Goal: Obtain resource: Download file/media

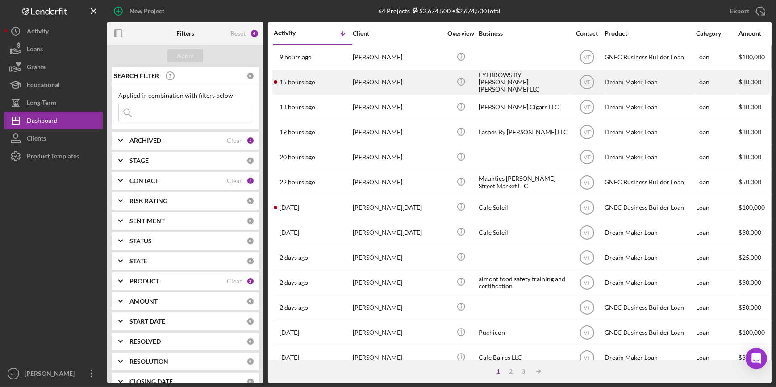
click at [322, 85] on div "15 hours ago Camilo Zambrano" at bounding box center [313, 83] width 78 height 24
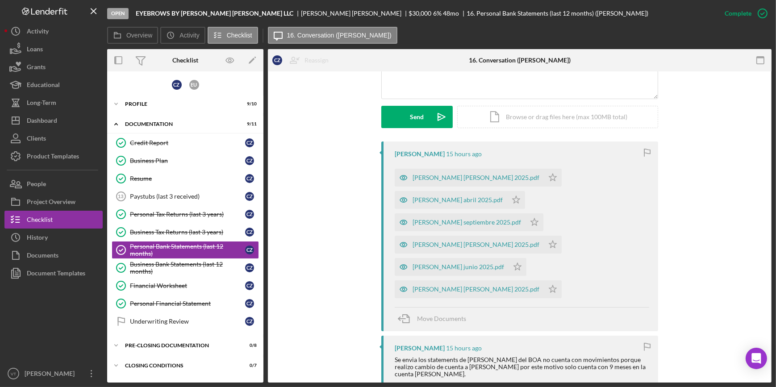
scroll to position [243, 0]
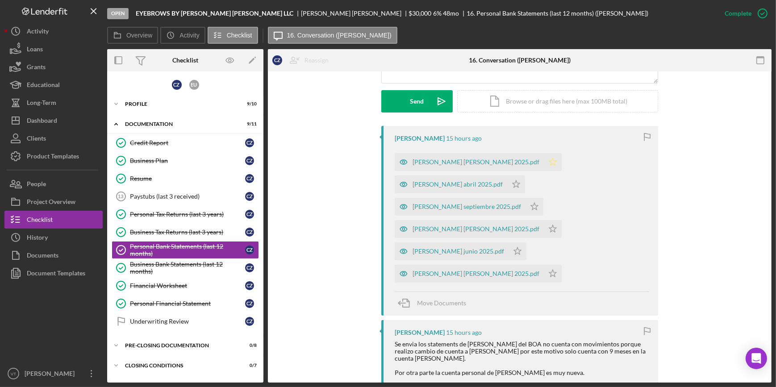
click at [549, 159] on polygon "button" at bounding box center [553, 161] width 8 height 7
click at [513, 185] on polygon "button" at bounding box center [517, 183] width 8 height 7
click at [526, 203] on icon "Icon/Star" at bounding box center [535, 207] width 18 height 18
click at [544, 228] on icon "Icon/Star" at bounding box center [553, 229] width 18 height 18
click at [549, 270] on polygon "button" at bounding box center [553, 273] width 8 height 7
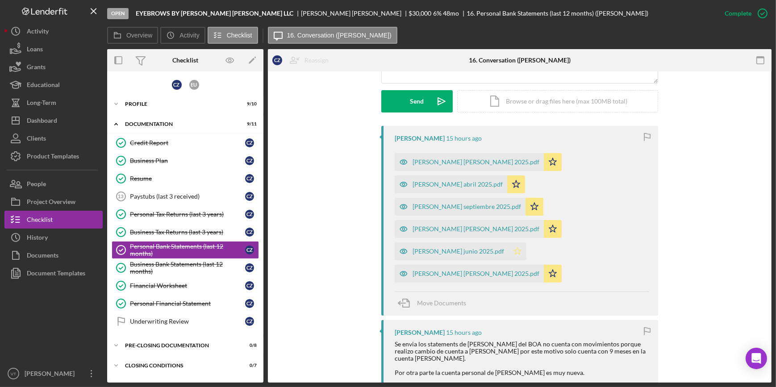
click at [527, 243] on icon "Icon/Star" at bounding box center [518, 252] width 18 height 18
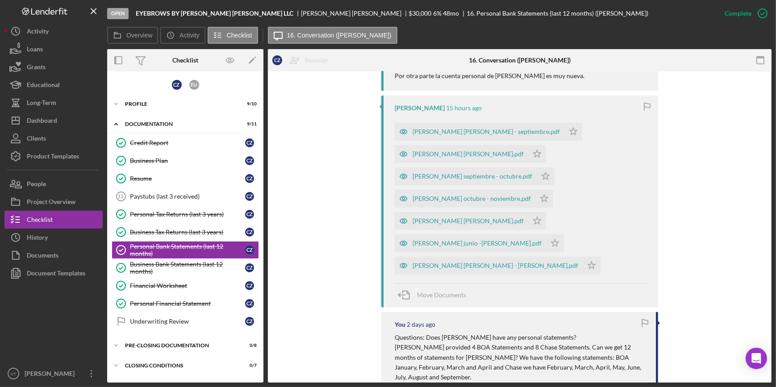
scroll to position [528, 0]
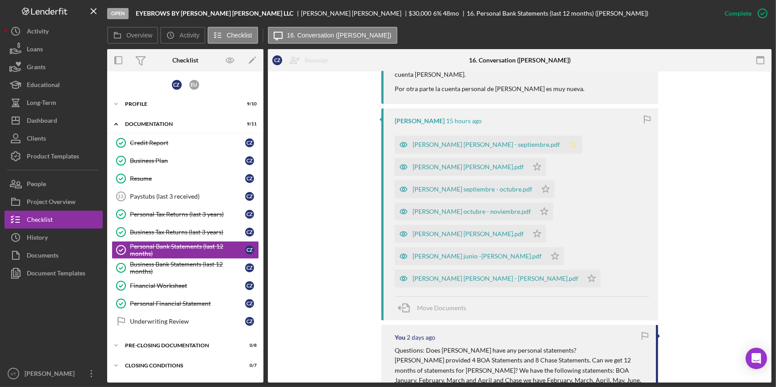
click at [565, 136] on icon "Icon/Star" at bounding box center [574, 145] width 18 height 18
click at [528, 158] on icon "Icon/Star" at bounding box center [537, 167] width 18 height 18
click at [537, 180] on icon "Icon/Star" at bounding box center [546, 189] width 18 height 18
click at [541, 208] on polygon "button" at bounding box center [545, 211] width 8 height 7
click at [534, 230] on polygon "button" at bounding box center [538, 233] width 8 height 7
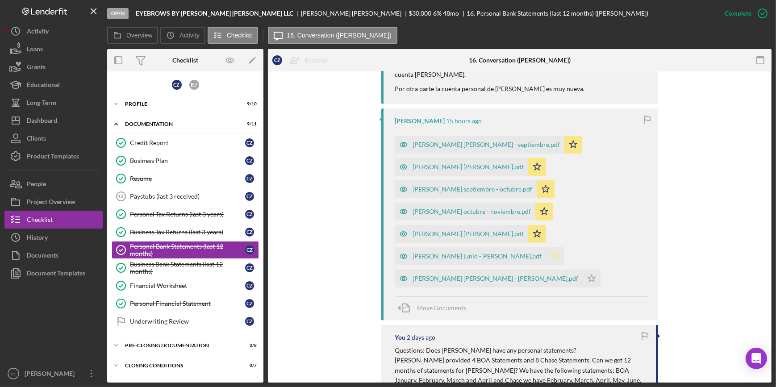
click at [546, 247] on icon "Icon/Star" at bounding box center [555, 256] width 18 height 18
click at [588, 275] on polygon "button" at bounding box center [592, 278] width 8 height 7
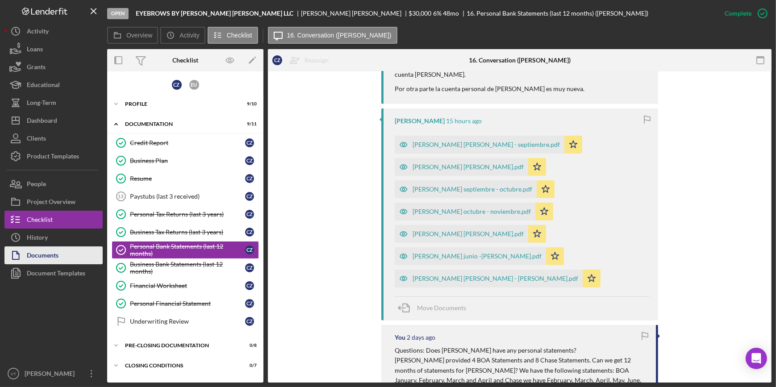
click at [67, 255] on button "Documents" at bounding box center [53, 256] width 98 height 18
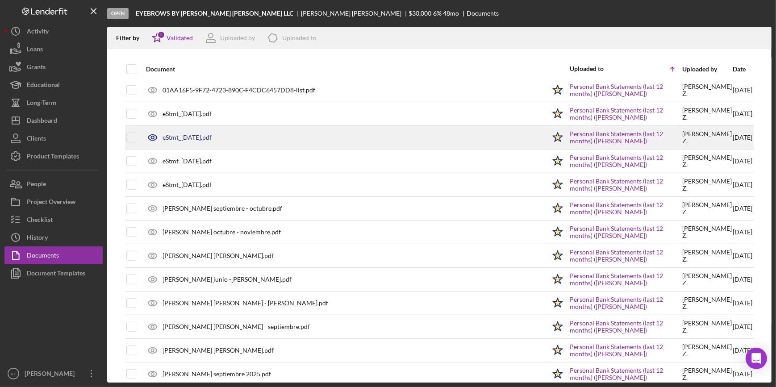
scroll to position [731, 0]
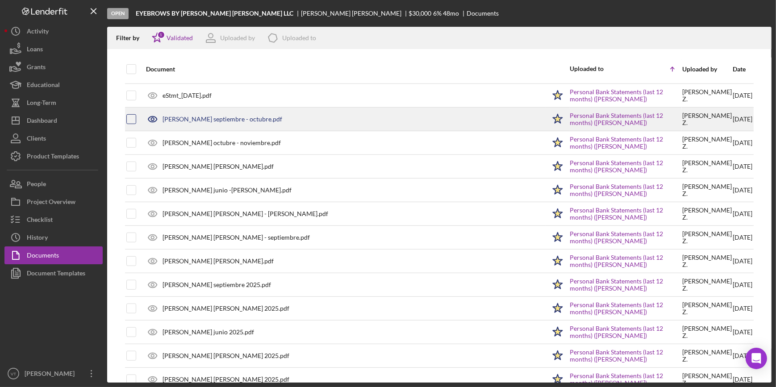
click at [131, 115] on input "checkbox" at bounding box center [131, 119] width 9 height 9
checkbox input "true"
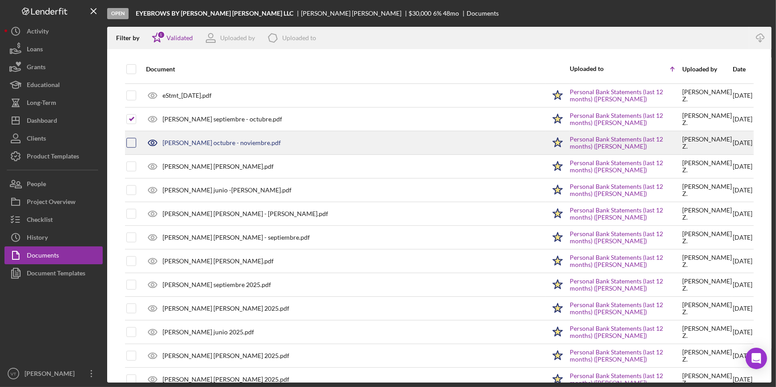
click at [133, 143] on input "checkbox" at bounding box center [131, 142] width 9 height 9
checkbox input "true"
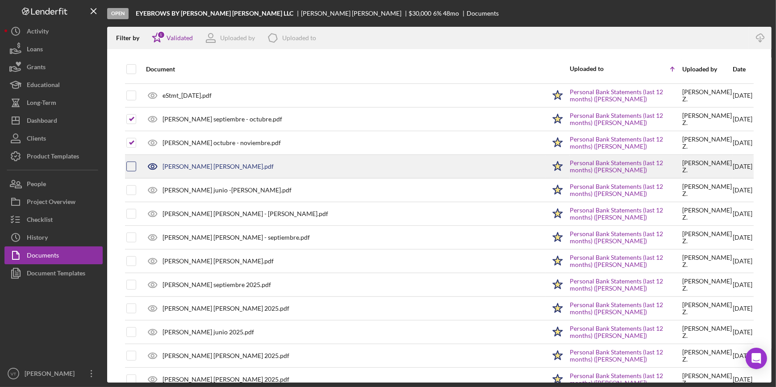
click at [134, 165] on input "checkbox" at bounding box center [131, 166] width 9 height 9
checkbox input "true"
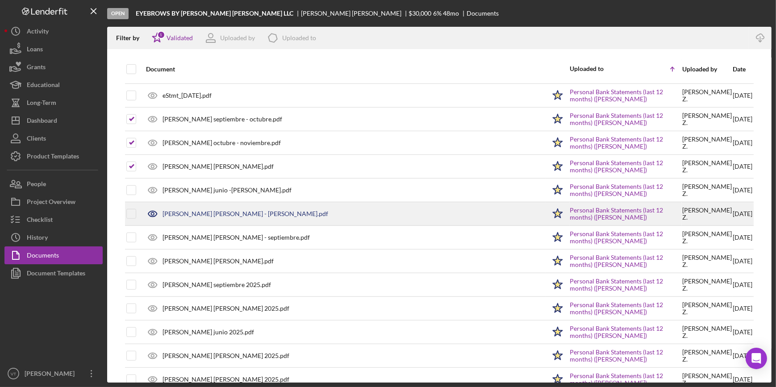
click at [135, 201] on tbody "GNEC - Disclosure Notice - NEW -- 2025-09-29 06_00pm.pdf Icon/Star Important No…" at bounding box center [439, 48] width 629 height 1397
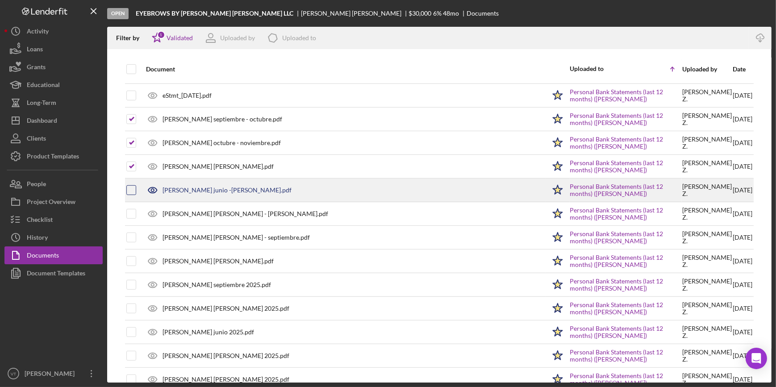
click at [132, 190] on input "checkbox" at bounding box center [131, 190] width 9 height 9
checkbox input "true"
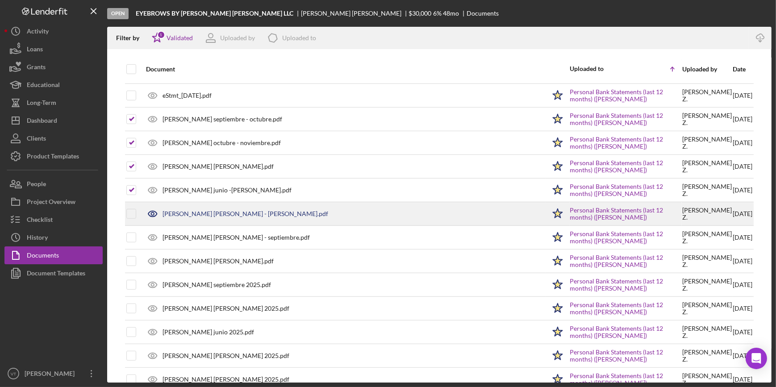
click at [137, 213] on div at bounding box center [139, 214] width 4 height 4
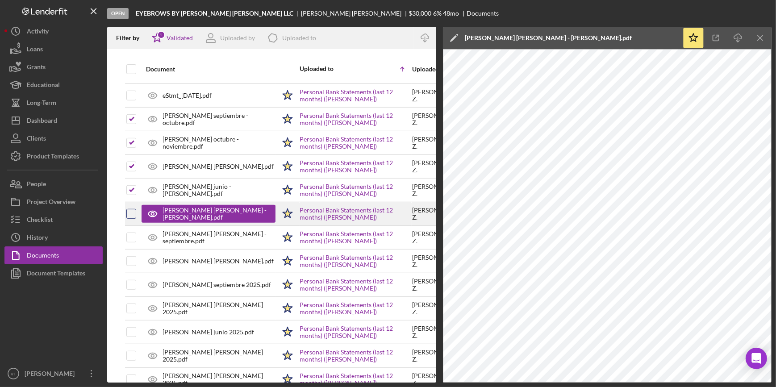
click at [129, 210] on input "checkbox" at bounding box center [131, 214] width 9 height 9
checkbox input "true"
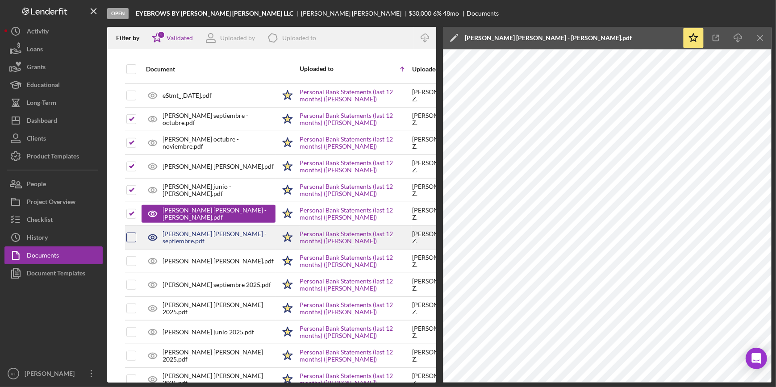
click at [129, 235] on input "checkbox" at bounding box center [131, 237] width 9 height 9
checkbox input "true"
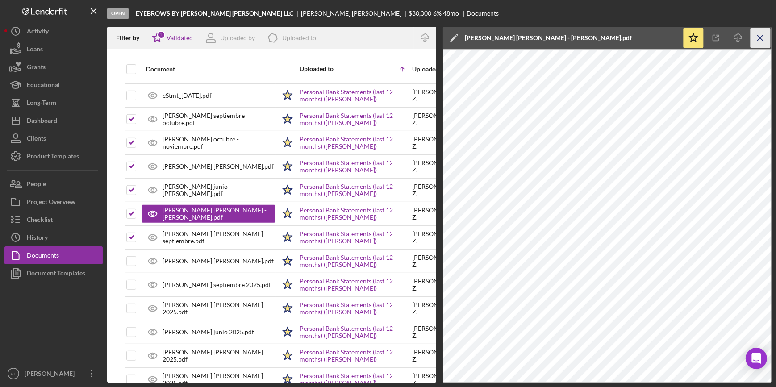
click at [763, 40] on line "button" at bounding box center [760, 37] width 5 height 5
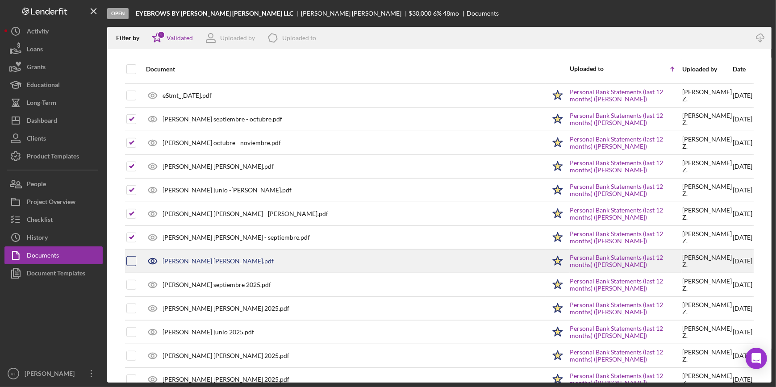
click at [128, 259] on input "checkbox" at bounding box center [131, 261] width 9 height 9
checkbox input "true"
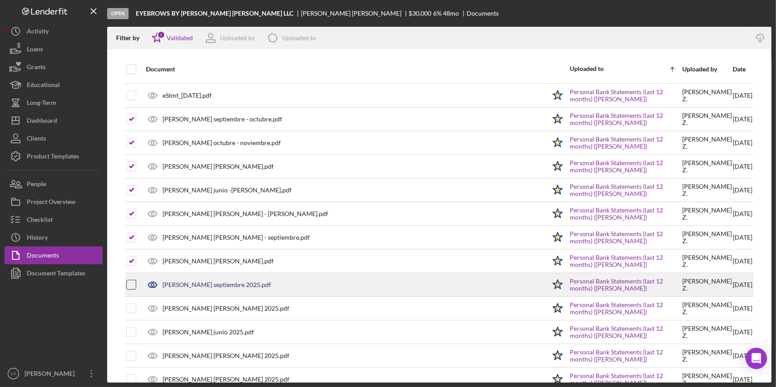
click at [128, 282] on input "checkbox" at bounding box center [131, 285] width 9 height 9
checkbox input "true"
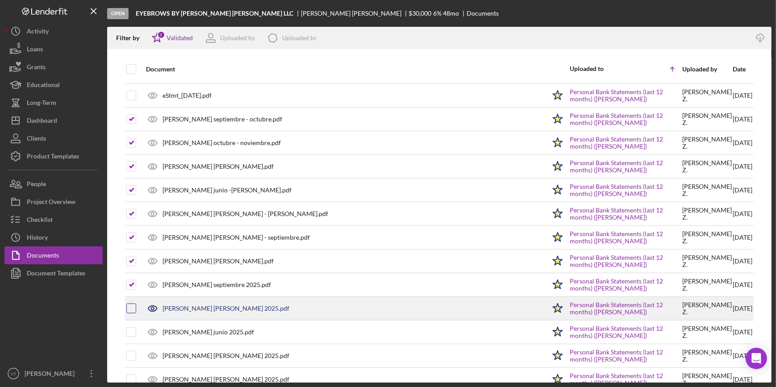
click at [131, 304] on input "checkbox" at bounding box center [131, 308] width 9 height 9
checkbox input "true"
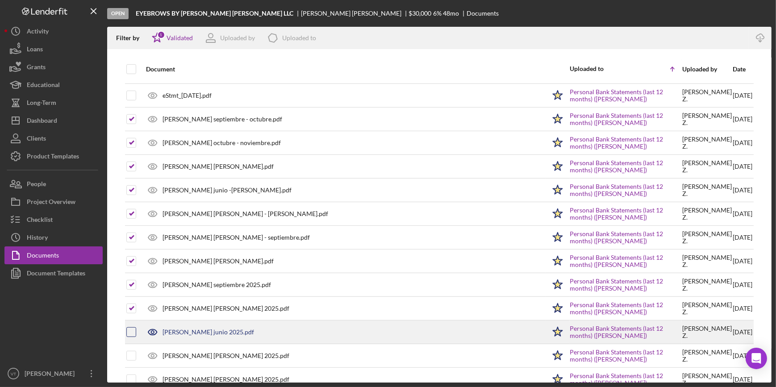
click at [131, 328] on input "checkbox" at bounding box center [131, 332] width 9 height 9
checkbox input "true"
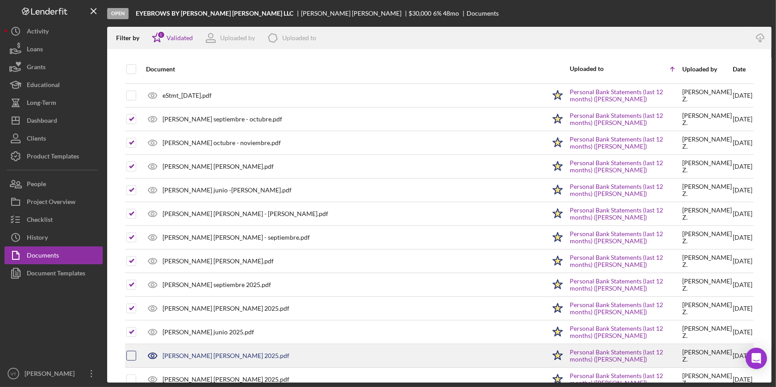
click at [134, 352] on input "checkbox" at bounding box center [131, 356] width 9 height 9
checkbox input "true"
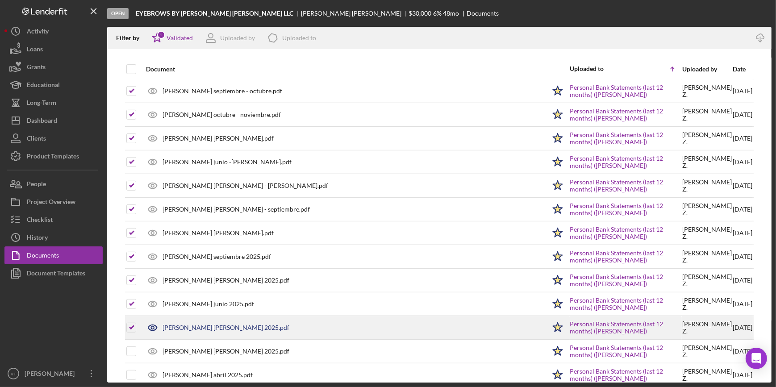
scroll to position [812, 0]
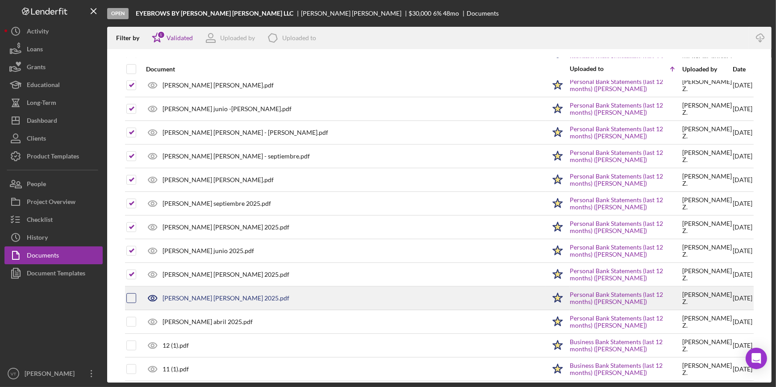
click at [130, 296] on input "checkbox" at bounding box center [131, 298] width 9 height 9
checkbox input "true"
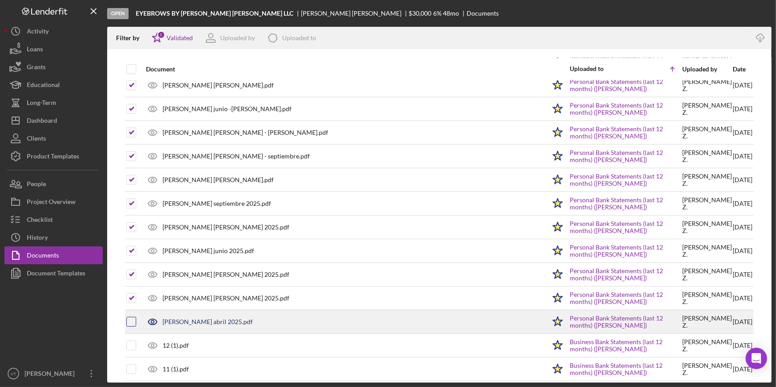
click at [131, 318] on input "checkbox" at bounding box center [131, 322] width 9 height 9
checkbox input "true"
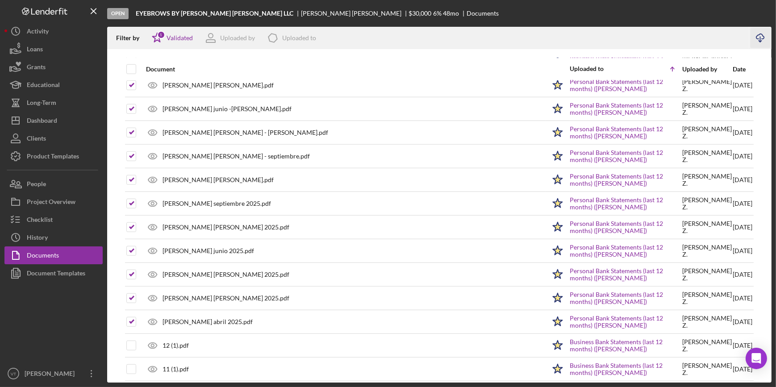
click at [760, 36] on icon "Icon/Download" at bounding box center [761, 38] width 20 height 20
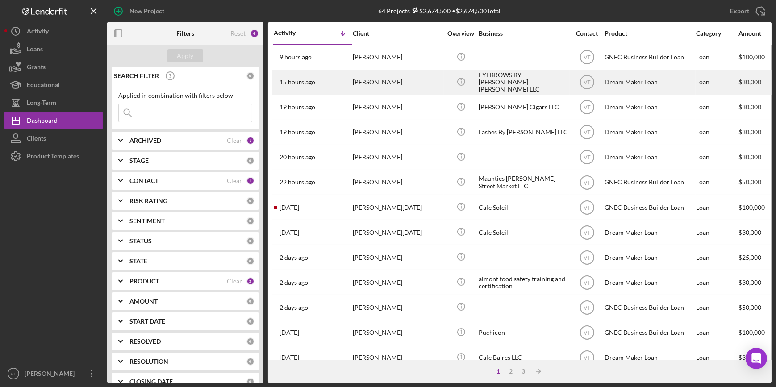
click at [383, 86] on div "[PERSON_NAME]" at bounding box center [397, 83] width 89 height 24
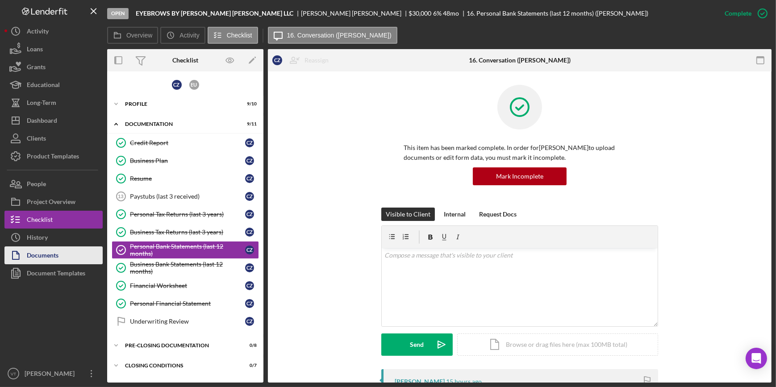
click at [63, 256] on button "Documents" at bounding box center [53, 256] width 98 height 18
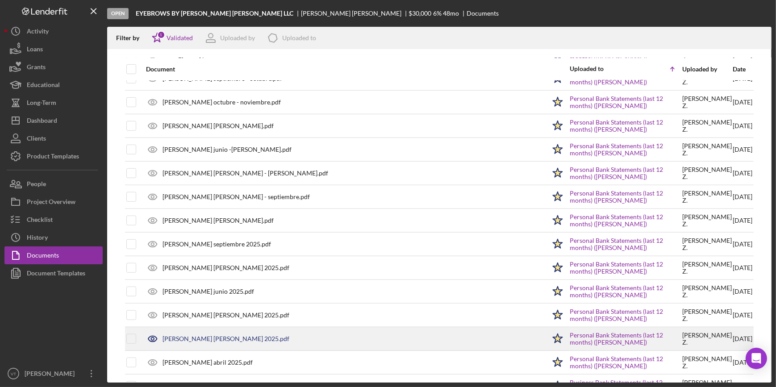
scroll to position [731, 0]
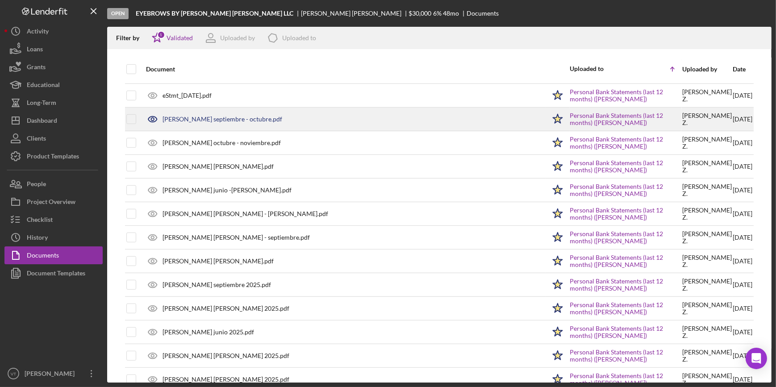
click at [125, 116] on tr "camilo zambrano septiembre - octubre.pdf Icon/Star Personal Bank Statements (la…" at bounding box center [439, 120] width 629 height 24
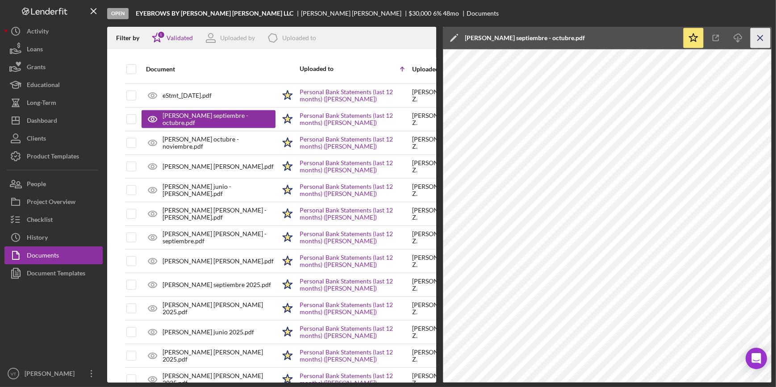
click at [763, 45] on icon "Icon/Menu Close" at bounding box center [761, 38] width 20 height 20
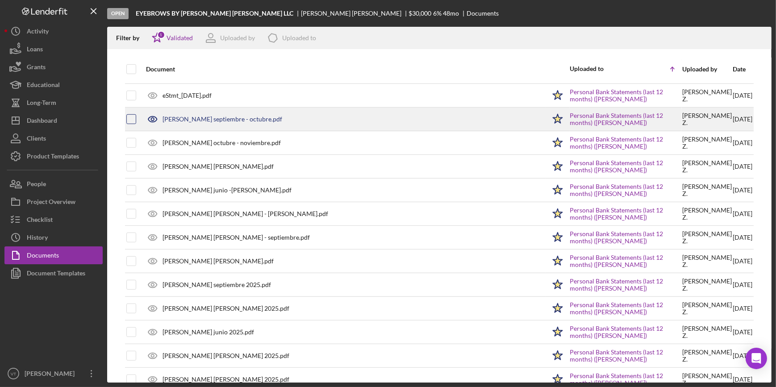
click at [132, 120] on input "checkbox" at bounding box center [131, 119] width 9 height 9
checkbox input "true"
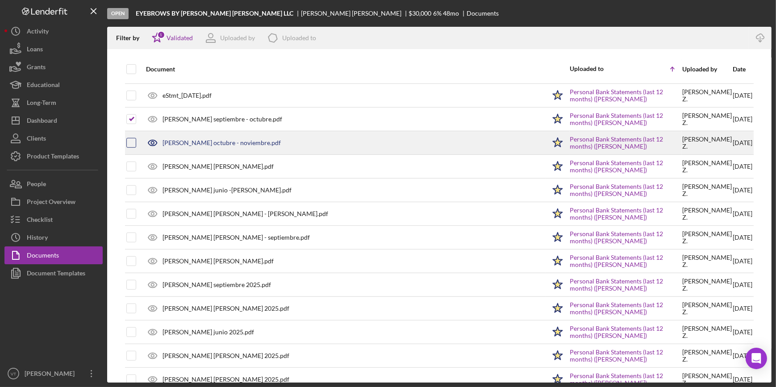
click at [130, 139] on input "checkbox" at bounding box center [131, 142] width 9 height 9
checkbox input "true"
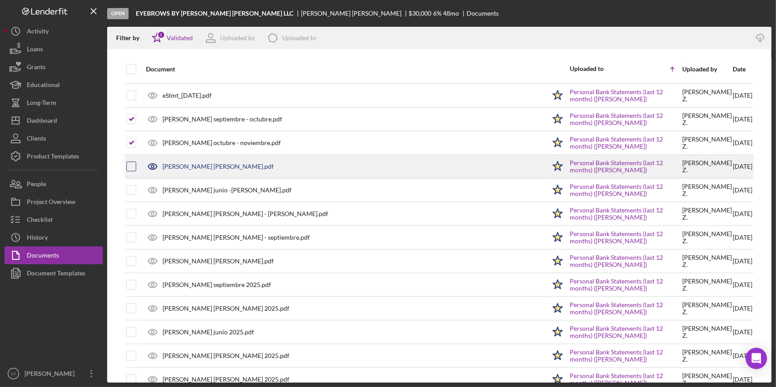
click at [130, 165] on input "checkbox" at bounding box center [131, 166] width 9 height 9
checkbox input "true"
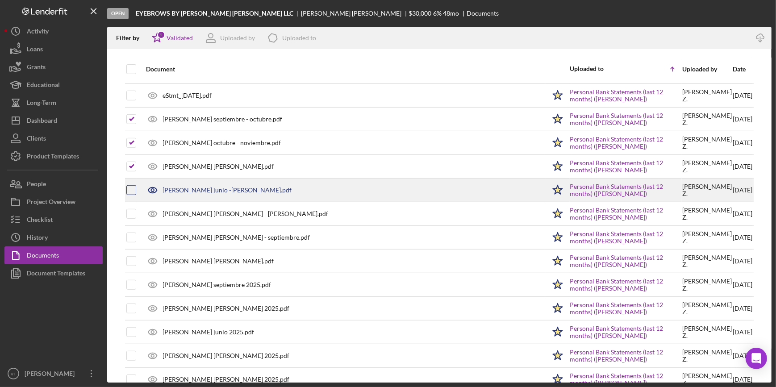
click at [132, 188] on input "checkbox" at bounding box center [131, 190] width 9 height 9
checkbox input "true"
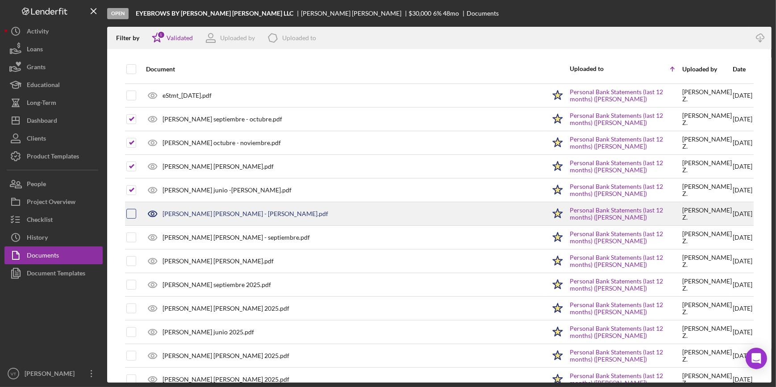
click at [130, 210] on input "checkbox" at bounding box center [131, 214] width 9 height 9
checkbox input "true"
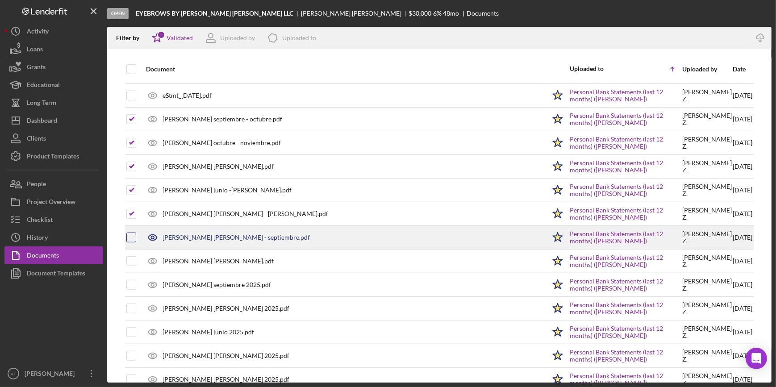
click at [132, 233] on input "checkbox" at bounding box center [131, 237] width 9 height 9
checkbox input "true"
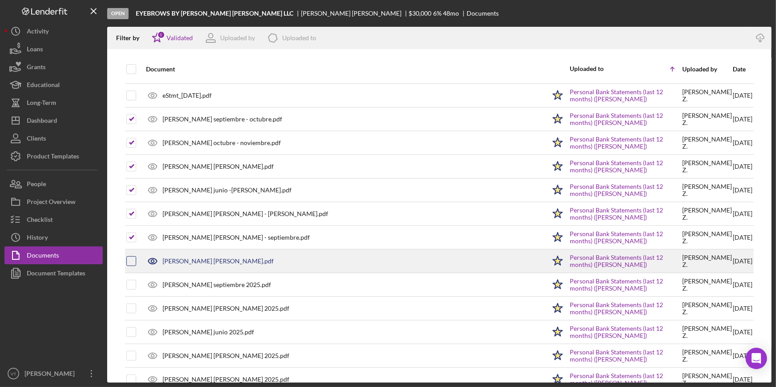
click at [132, 257] on input "checkbox" at bounding box center [131, 261] width 9 height 9
checkbox input "true"
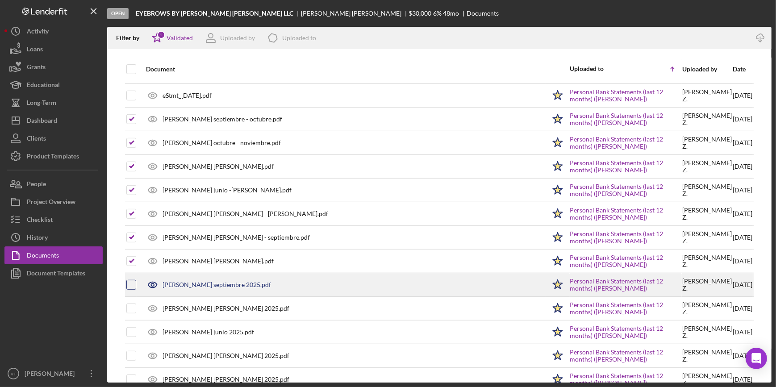
click at [129, 282] on input "checkbox" at bounding box center [131, 285] width 9 height 9
checkbox input "true"
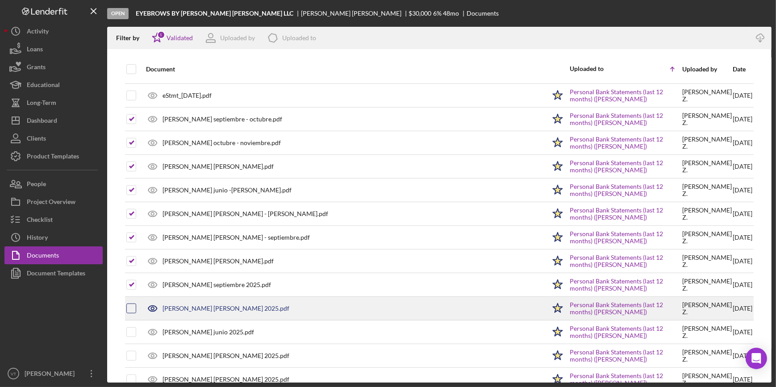
click at [129, 304] on input "checkbox" at bounding box center [131, 308] width 9 height 9
checkbox input "true"
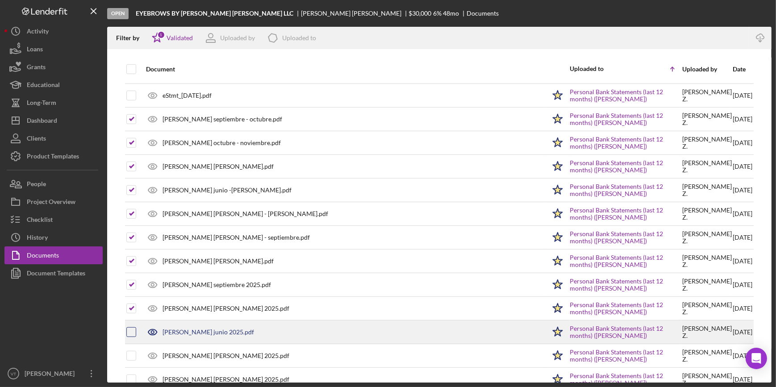
click at [128, 328] on input "checkbox" at bounding box center [131, 332] width 9 height 9
checkbox input "true"
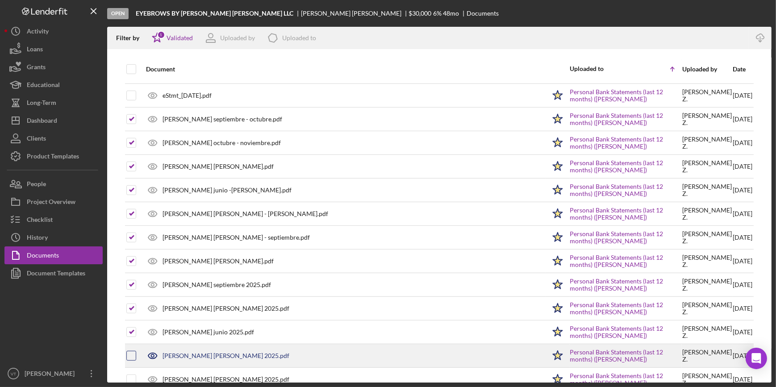
click at [132, 355] on input "checkbox" at bounding box center [131, 356] width 9 height 9
checkbox input "true"
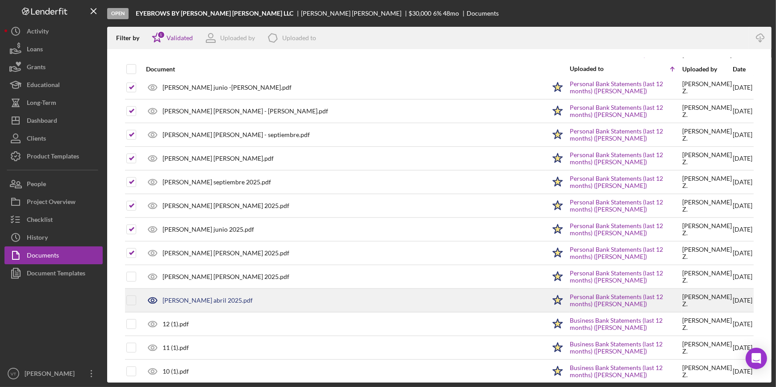
scroll to position [893, 0]
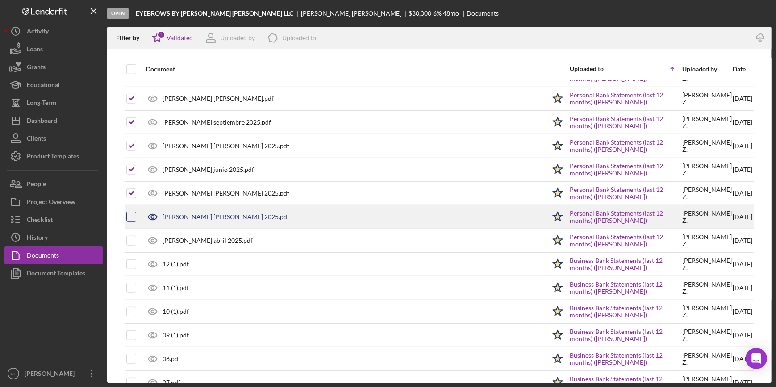
click at [129, 216] on input "checkbox" at bounding box center [131, 217] width 9 height 9
checkbox input "true"
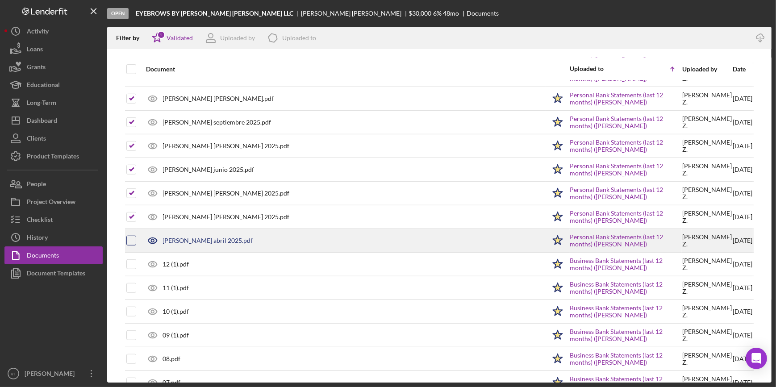
click at [132, 239] on input "checkbox" at bounding box center [131, 240] width 9 height 9
checkbox input "true"
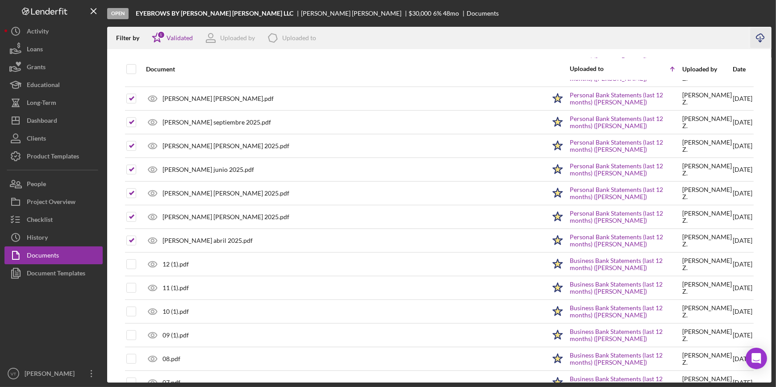
click at [754, 36] on icon "Icon/Download" at bounding box center [761, 38] width 20 height 20
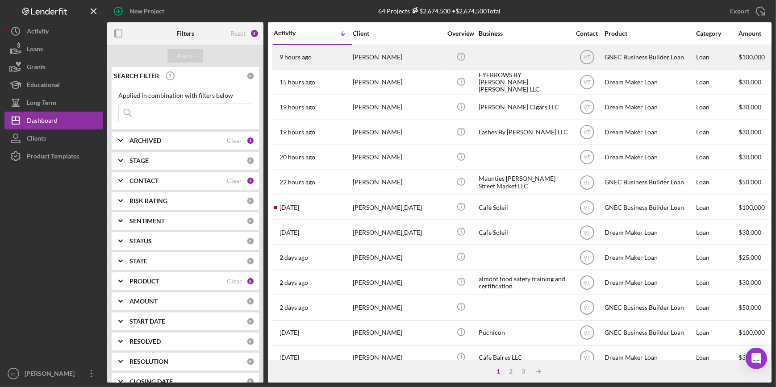
click at [390, 53] on div "[PERSON_NAME]" at bounding box center [397, 58] width 89 height 24
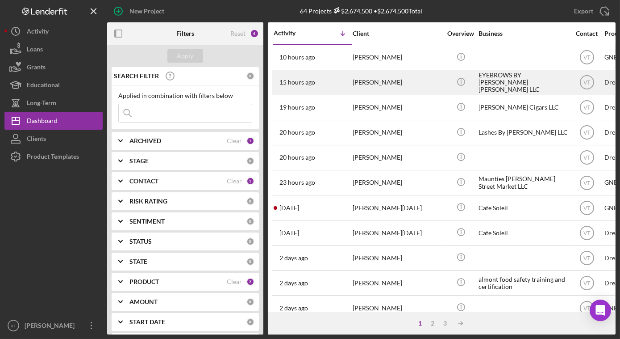
click at [334, 75] on div "15 hours ago [PERSON_NAME]" at bounding box center [313, 83] width 78 height 24
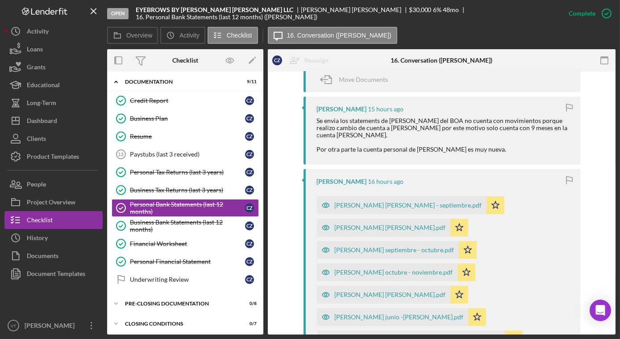
scroll to position [487, 0]
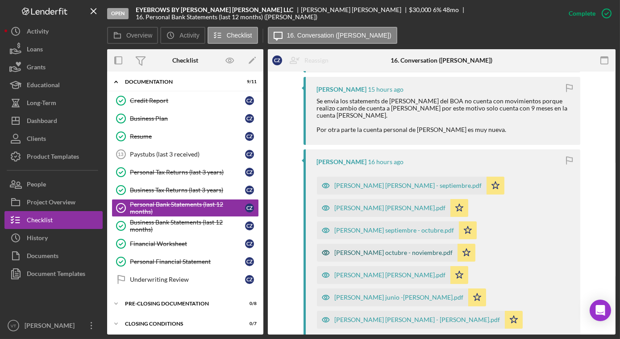
click at [412, 249] on div "[PERSON_NAME] octubre - noviembre.pdf" at bounding box center [394, 252] width 118 height 7
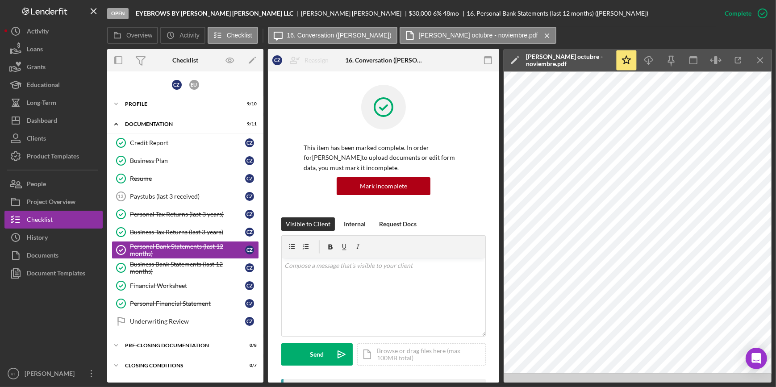
scroll to position [0, 0]
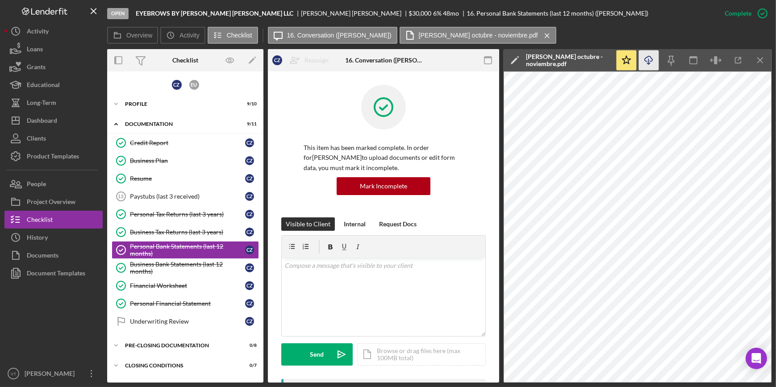
click at [620, 56] on icon "Icon/Download" at bounding box center [649, 60] width 20 height 20
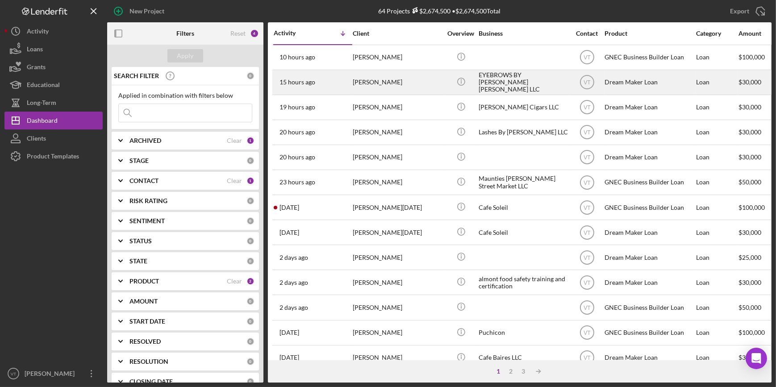
click at [384, 86] on div "[PERSON_NAME]" at bounding box center [397, 83] width 89 height 24
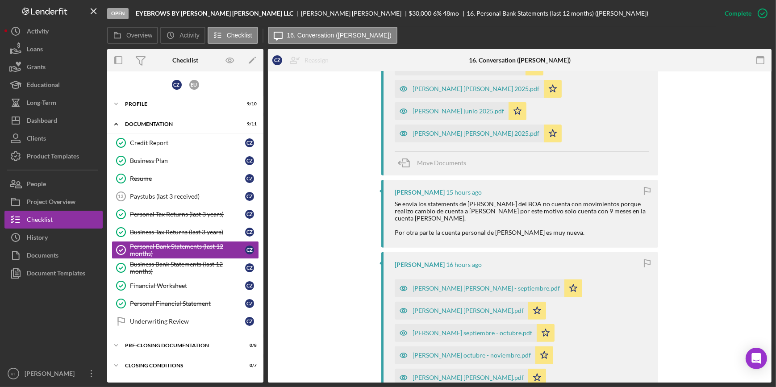
scroll to position [447, 0]
